Goal: Communication & Community: Ask a question

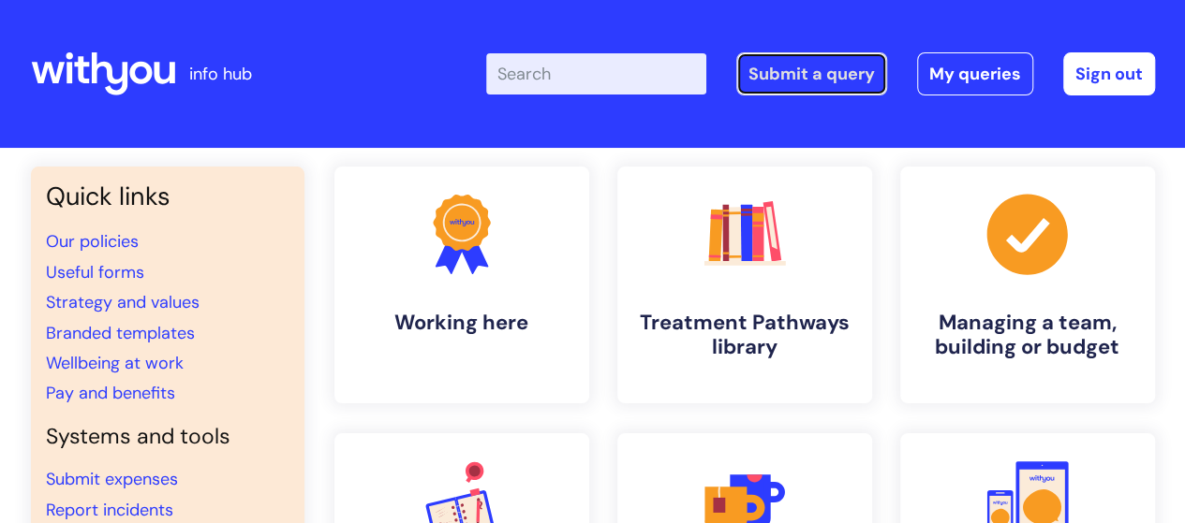
click at [805, 79] on link "Submit a query" at bounding box center [811, 73] width 151 height 43
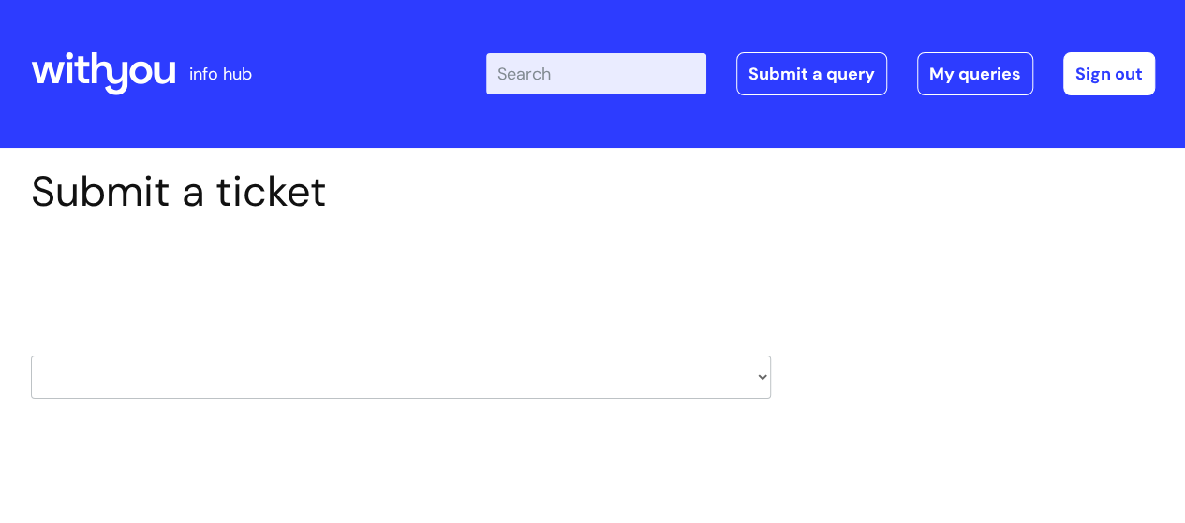
click at [758, 374] on select "HR / People IT and Support Clinical Drug Alerts Finance Accounts Data Support T…" at bounding box center [401, 377] width 740 height 43
select select "it_and_support"
click at [31, 356] on select "HR / People IT and Support Clinical Drug Alerts Finance Accounts Data Support T…" at bounding box center [401, 377] width 740 height 43
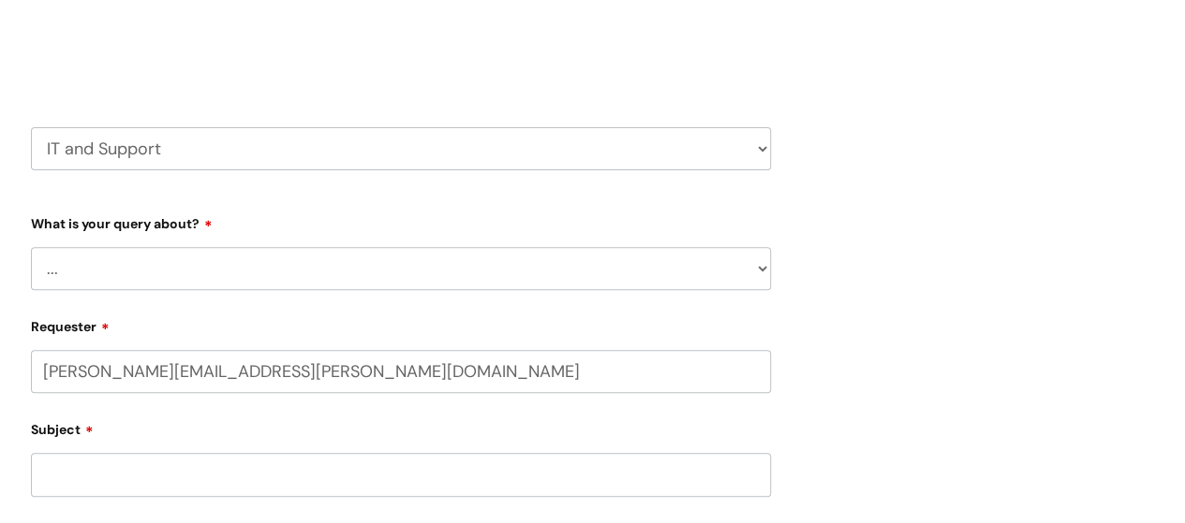
scroll to position [281, 0]
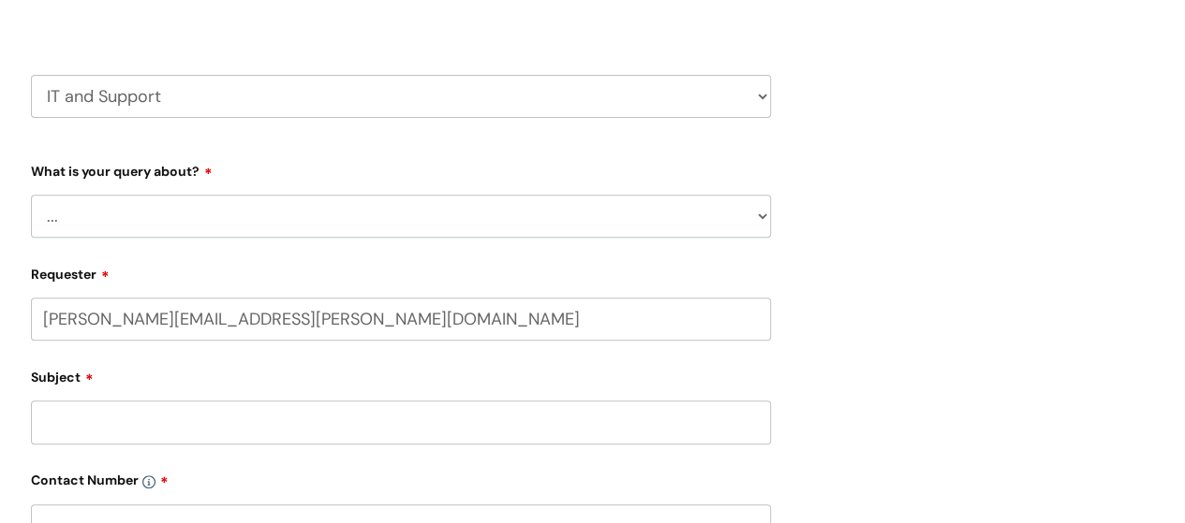
click at [759, 222] on select "... Mobile Phone Reset & MFA Accounts, Starters and Leavers IT Hardware issue I…" at bounding box center [401, 216] width 740 height 43
select select "Something Else"
click at [31, 195] on select "... Mobile Phone Reset & MFA Accounts, Starters and Leavers IT Hardware issue I…" at bounding box center [401, 216] width 740 height 43
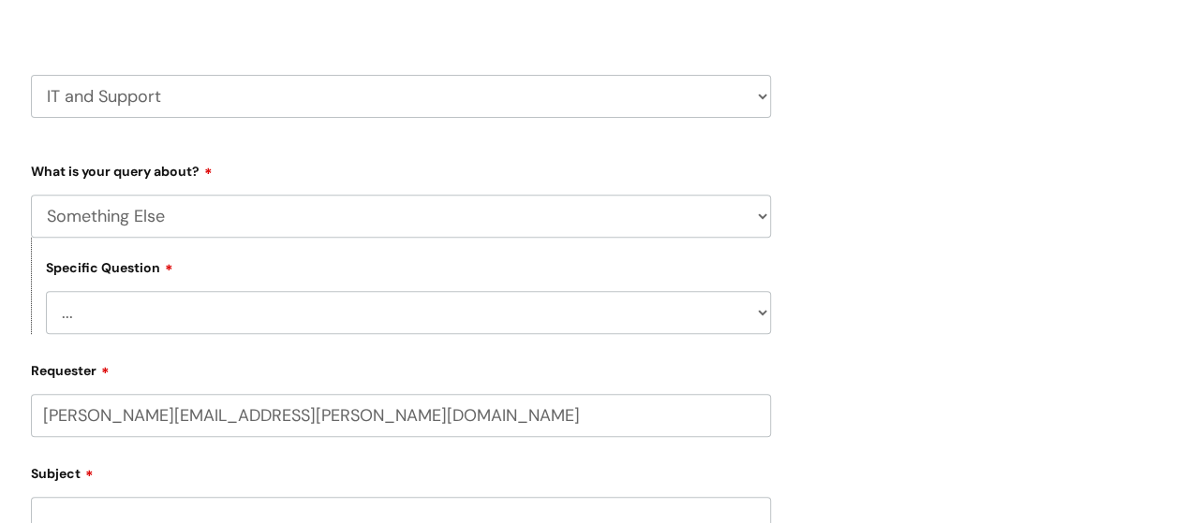
click at [762, 316] on select "... My problem is not listed" at bounding box center [408, 312] width 725 height 43
select select "My problem is not listed"
click at [46, 292] on select "... My problem is not listed" at bounding box center [408, 312] width 725 height 43
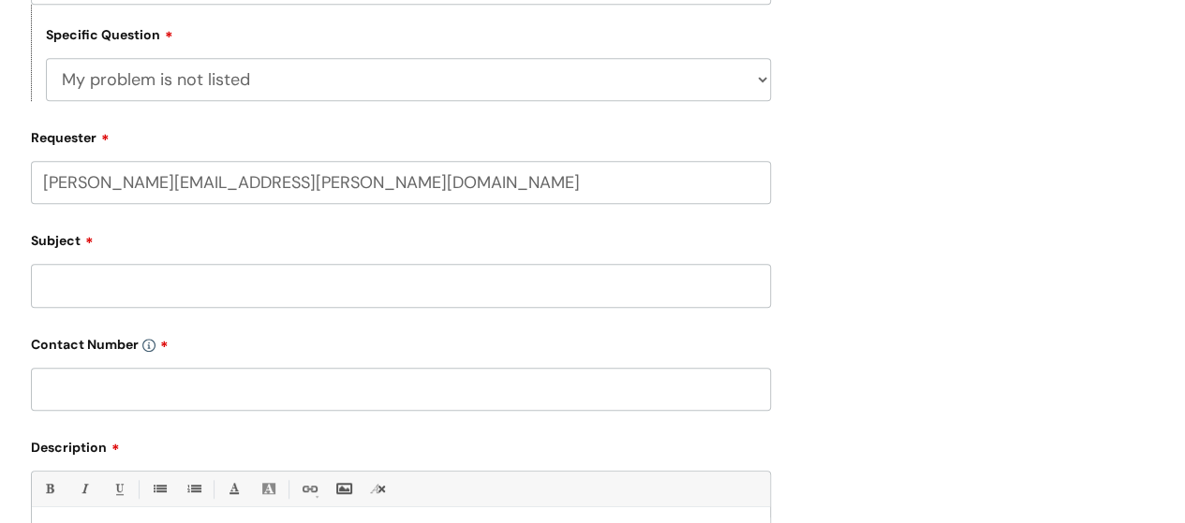
scroll to position [562, 0]
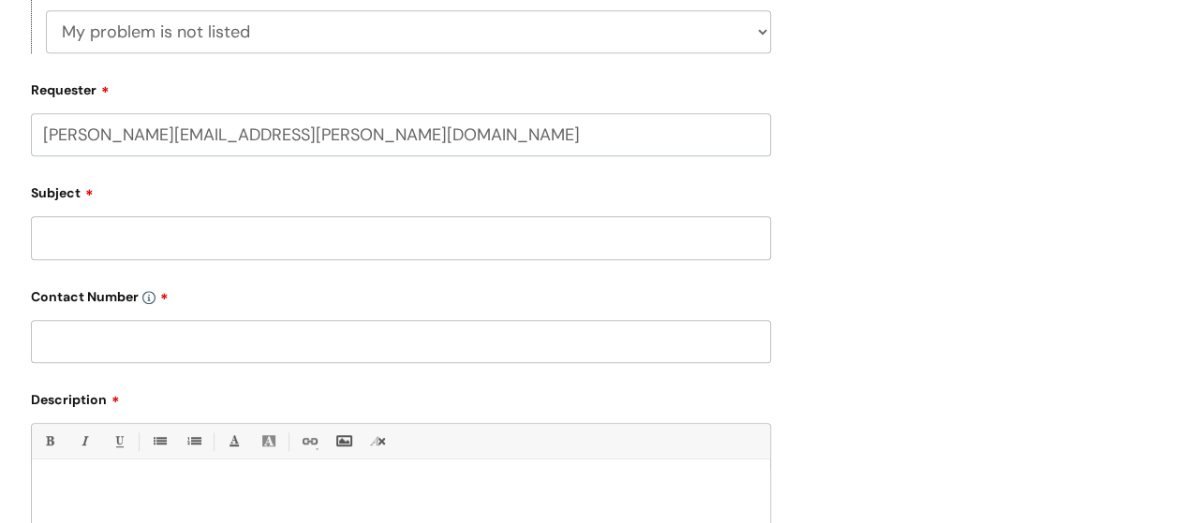
click at [370, 246] on input "Subject" at bounding box center [401, 237] width 740 height 43
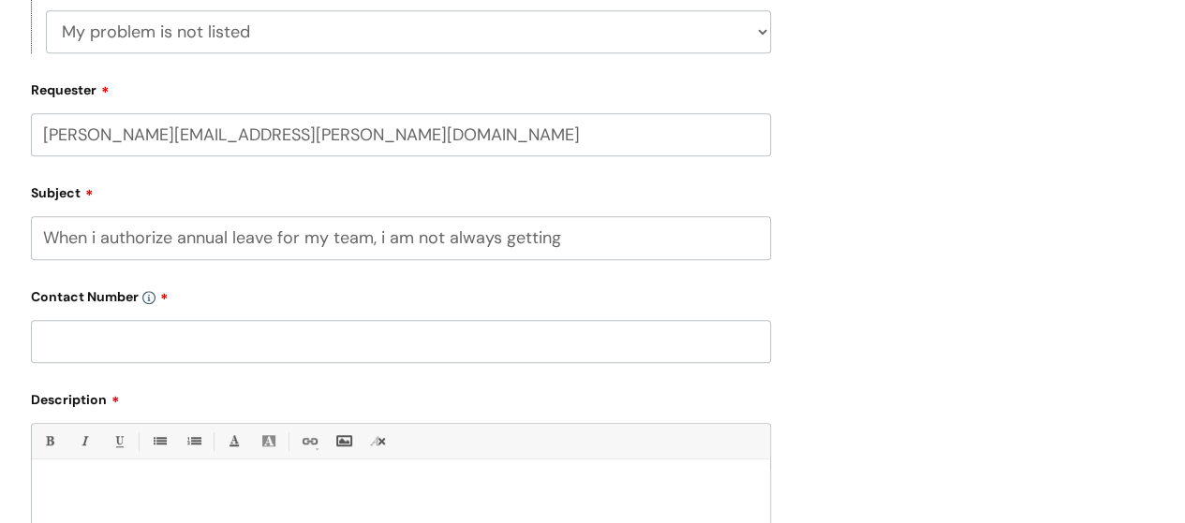
click at [558, 244] on input "When i authorize annual leave for my team, i am not always getting" at bounding box center [401, 237] width 740 height 43
click at [96, 238] on input "When i authorize annual leave for my team, i am not always getting" at bounding box center [401, 237] width 740 height 43
click at [561, 244] on input "When I authorize annual leave for my team, i am not always getting" at bounding box center [401, 237] width 740 height 43
click at [104, 336] on input "text" at bounding box center [401, 341] width 740 height 43
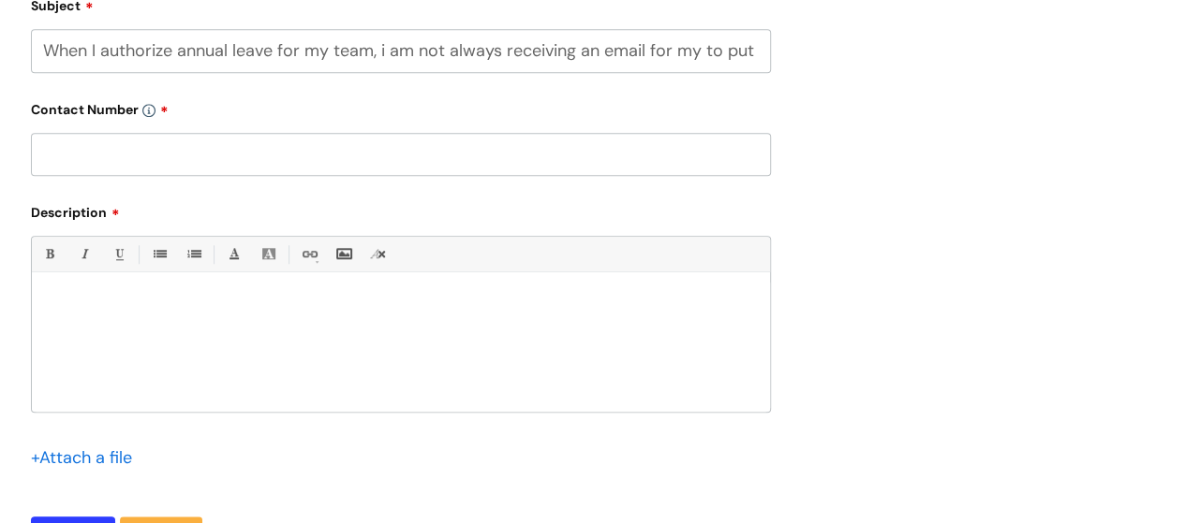
scroll to position [0, 16]
drag, startPoint x: 760, startPoint y: 53, endPoint x: 376, endPoint y: 55, distance: 384.0
click at [376, 55] on input "When I authorize annual leave for my team, i am not always receiving an email f…" at bounding box center [401, 50] width 740 height 43
click at [767, 55] on input "When I authorize annual leave for my team, i am not always receiving an email f…" at bounding box center [401, 50] width 740 height 43
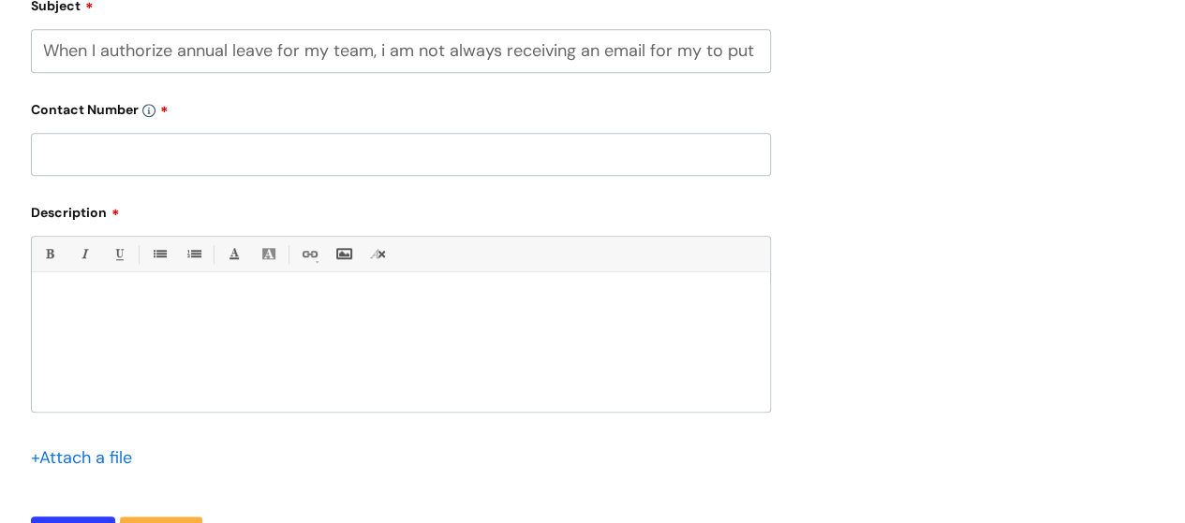
drag, startPoint x: 767, startPoint y: 54, endPoint x: 30, endPoint y: 50, distance: 737.0
click at [31, 50] on input "When I authorize annual leave for my team, i am not always receiving an email f…" at bounding box center [401, 50] width 740 height 43
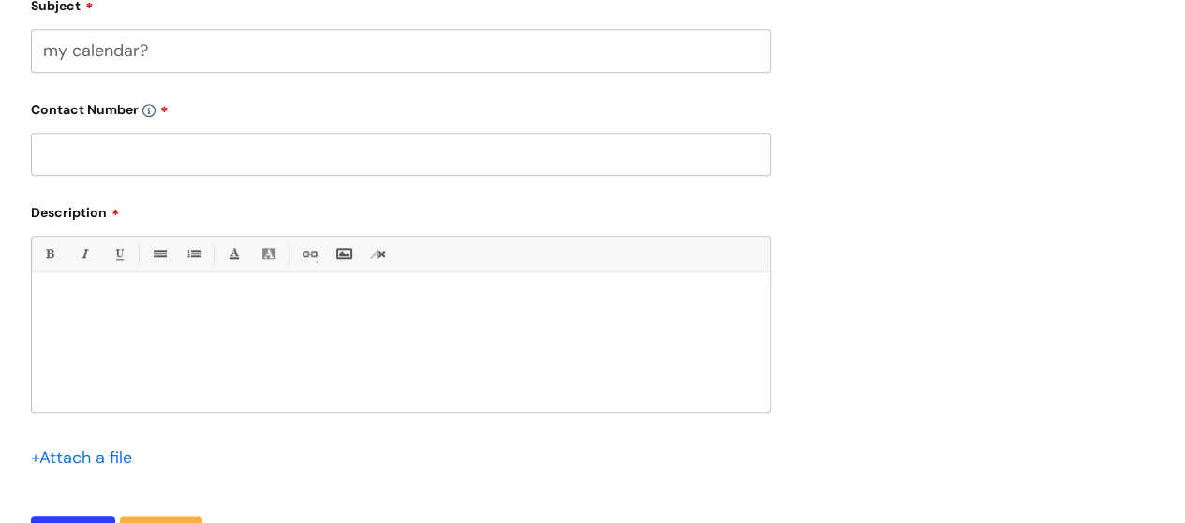
type input "my calendar?"
click at [39, 299] on div at bounding box center [401, 347] width 738 height 129
paste div
drag, startPoint x: 157, startPoint y: 54, endPoint x: 40, endPoint y: 55, distance: 117.1
click at [40, 55] on input "my calendar?" at bounding box center [401, 50] width 740 height 43
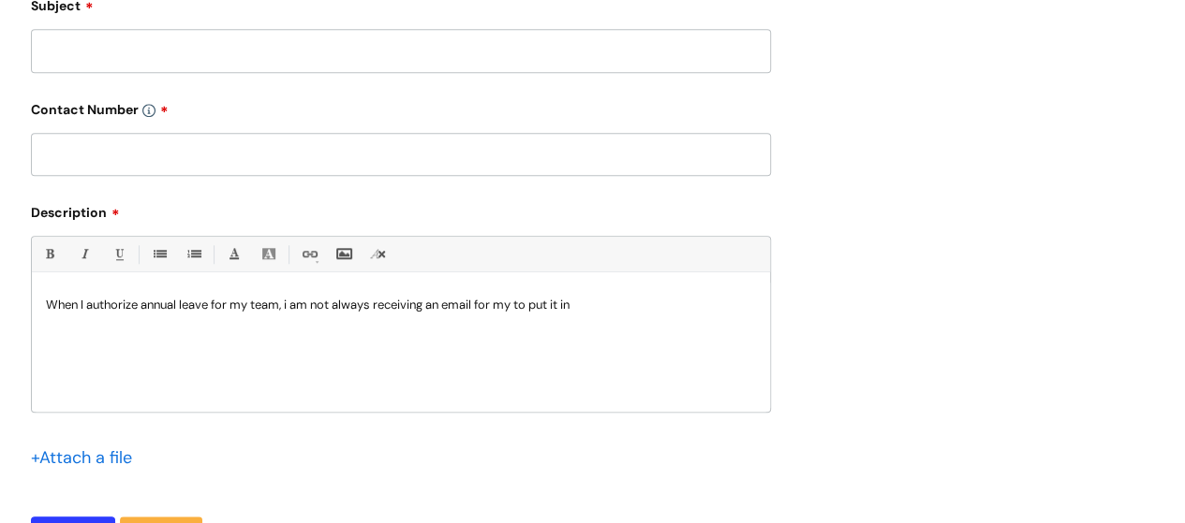
click at [596, 307] on p "When I authorize annual leave for my team, i am not always receiving an email f…" at bounding box center [401, 305] width 710 height 17
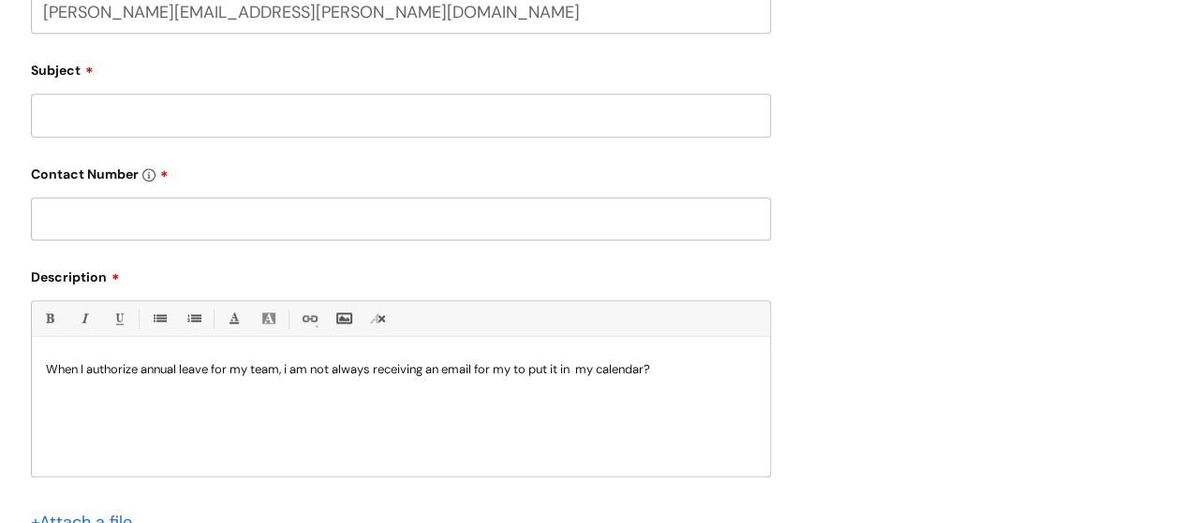
scroll to position [656, 0]
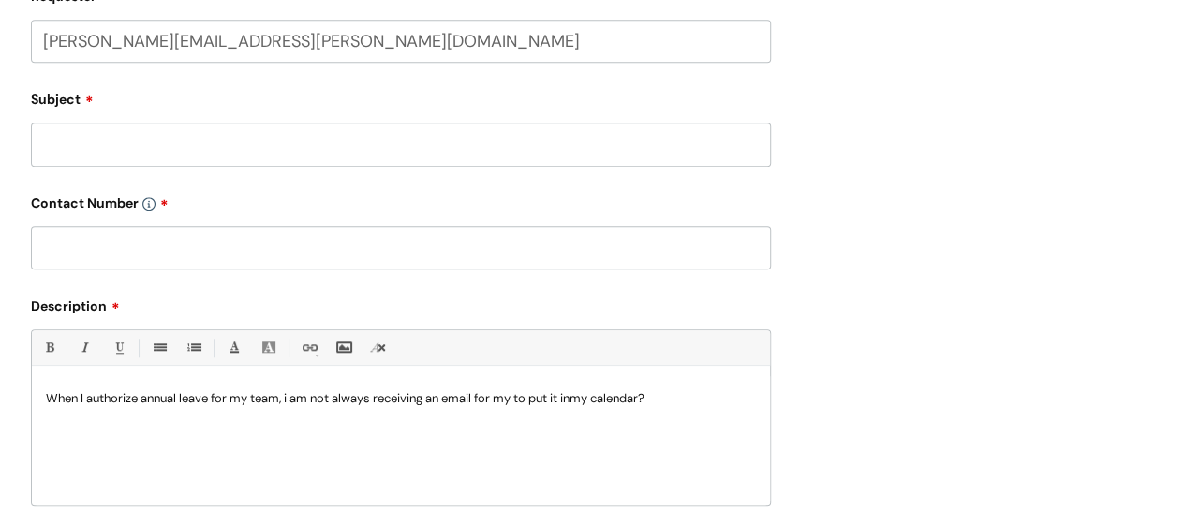
click at [43, 141] on input "Subject" at bounding box center [401, 144] width 740 height 43
type input "i-Trent"
click at [36, 251] on input "text" at bounding box center [401, 248] width 740 height 43
paste input "01472806890"
type input "01472806890"
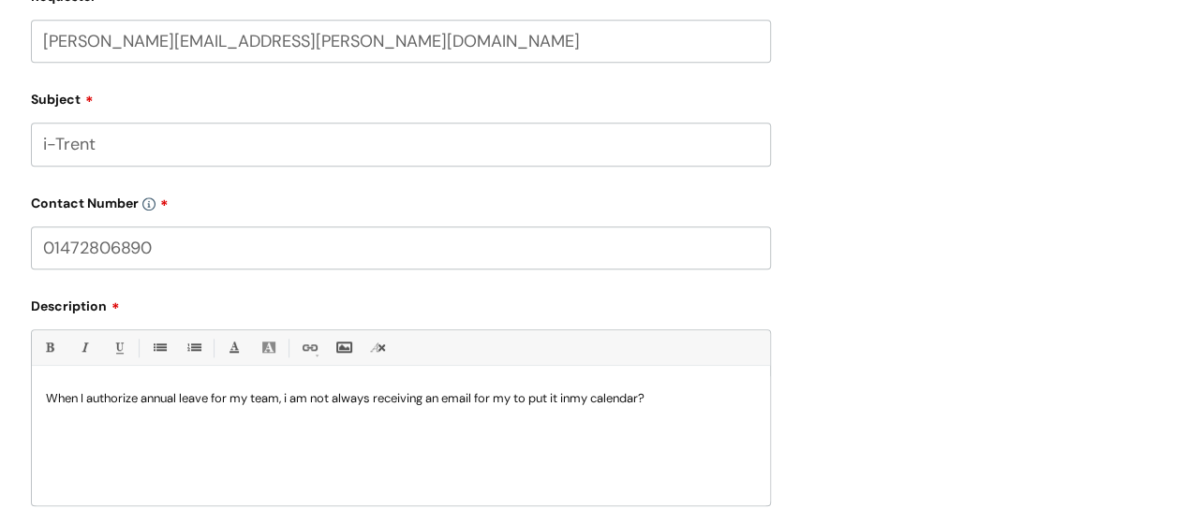
click at [590, 405] on p "When I authorize annual leave for my team, i am not always receiving an email f…" at bounding box center [401, 399] width 710 height 17
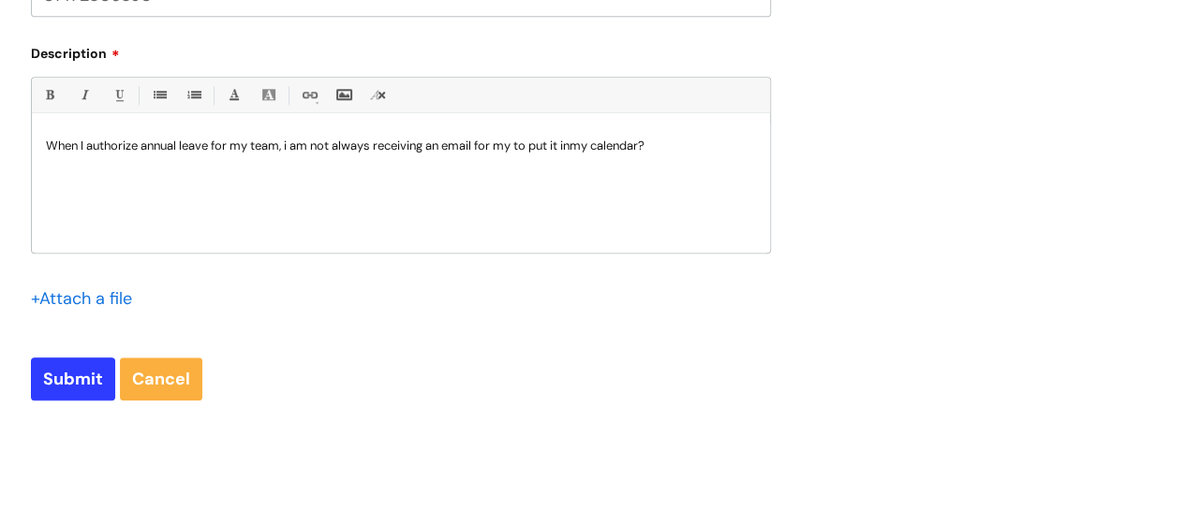
scroll to position [1030, 0]
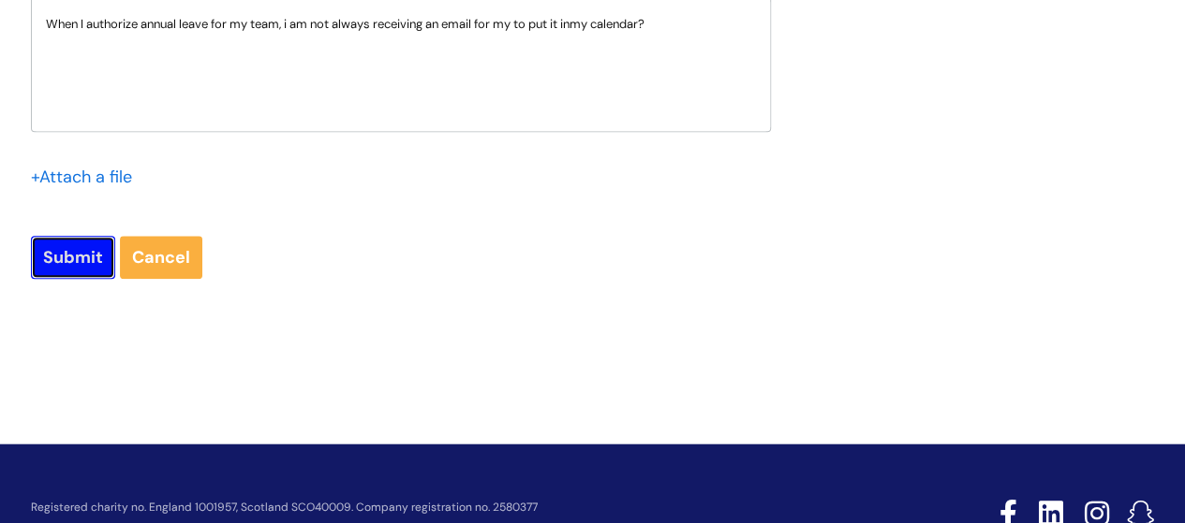
click at [92, 252] on input "Submit" at bounding box center [73, 257] width 84 height 43
type input "Please Wait..."
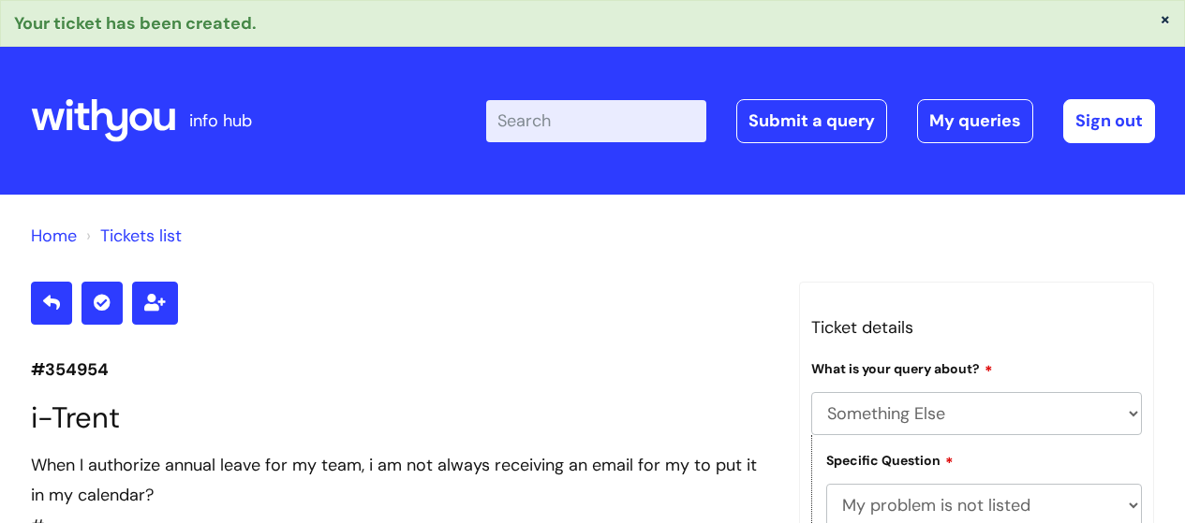
select select "Something Else"
select select "My problem is not listed"
